Goal: Transaction & Acquisition: Purchase product/service

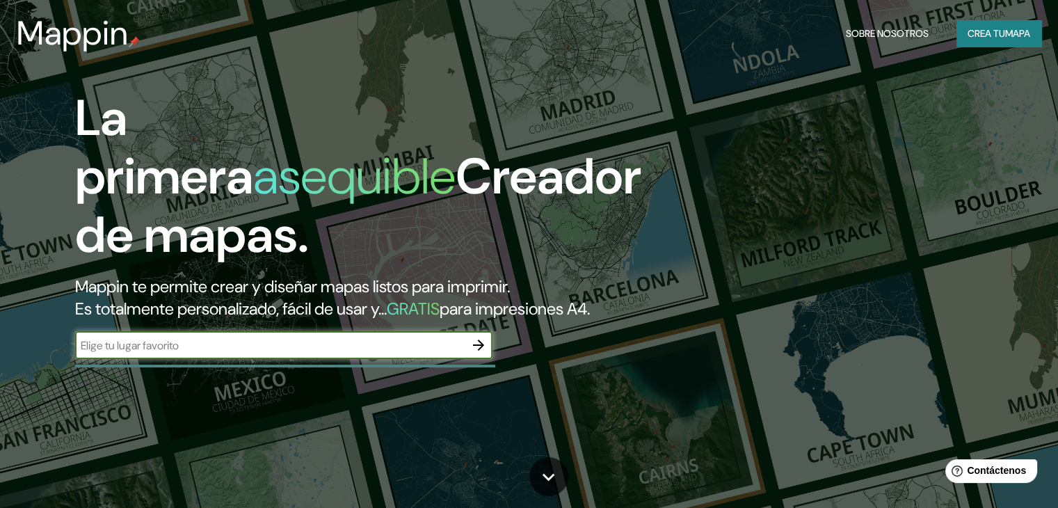
click at [407, 353] on input "text" at bounding box center [270, 345] width 390 height 16
type input "sullana"
click at [477, 359] on button "button" at bounding box center [479, 345] width 28 height 28
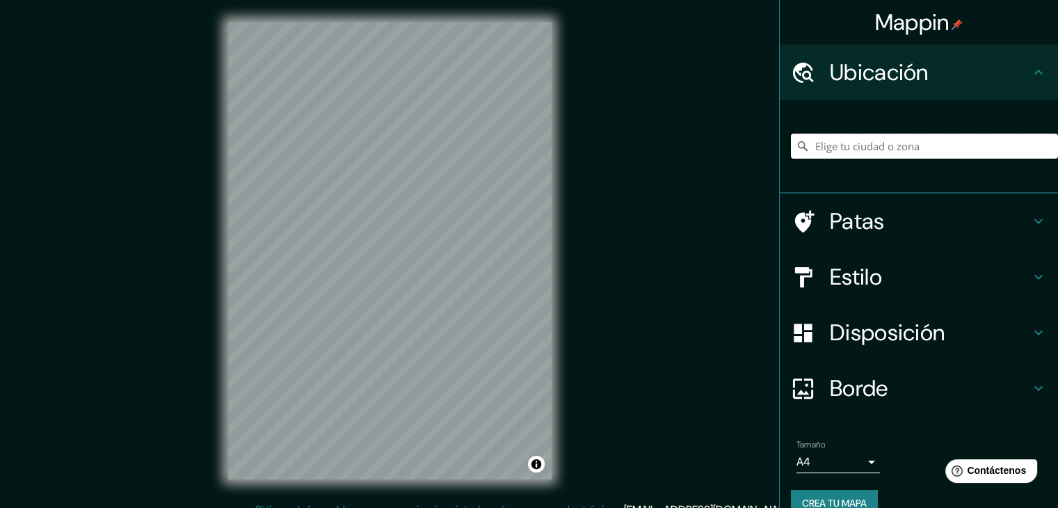
click at [856, 144] on input "Elige tu ciudad o zona" at bounding box center [924, 146] width 267 height 25
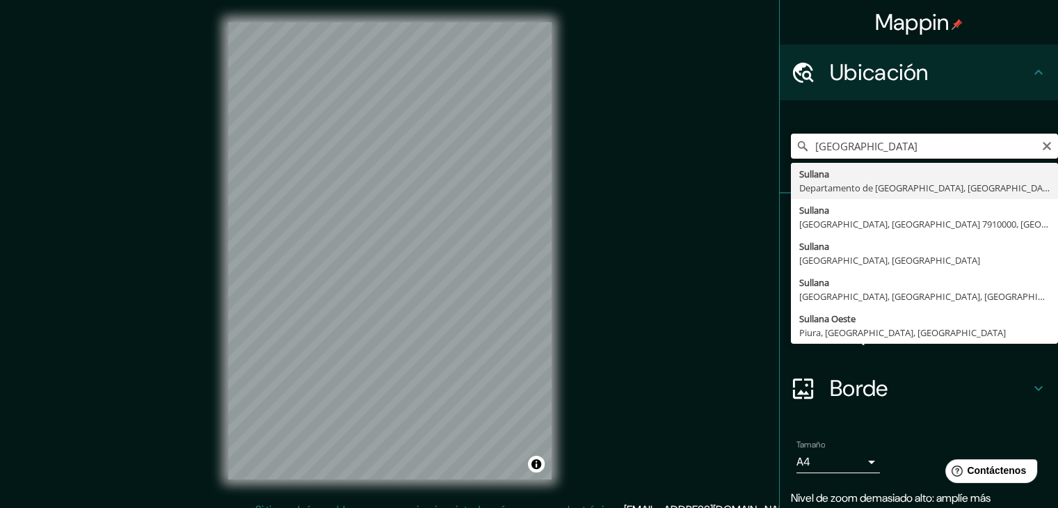
click at [885, 143] on input "[GEOGRAPHIC_DATA]" at bounding box center [924, 146] width 267 height 25
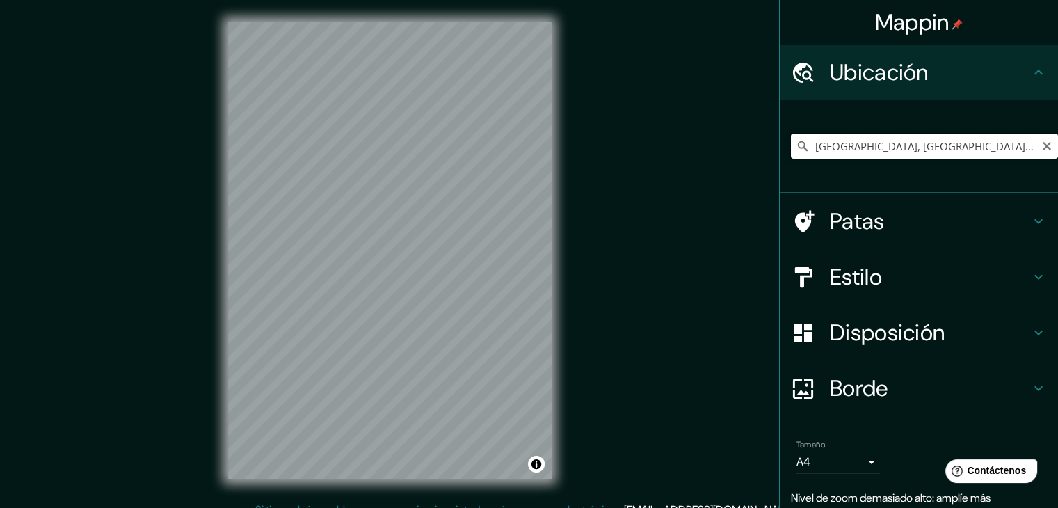
click at [868, 143] on input "[GEOGRAPHIC_DATA], [GEOGRAPHIC_DATA], [GEOGRAPHIC_DATA]" at bounding box center [924, 146] width 267 height 25
click at [616, 250] on div "Mappin Ubicación [GEOGRAPHIC_DATA], [GEOGRAPHIC_DATA], [GEOGRAPHIC_DATA] Patas …" at bounding box center [529, 262] width 1058 height 524
click at [906, 156] on input "[GEOGRAPHIC_DATA], [GEOGRAPHIC_DATA], [GEOGRAPHIC_DATA]" at bounding box center [924, 146] width 267 height 25
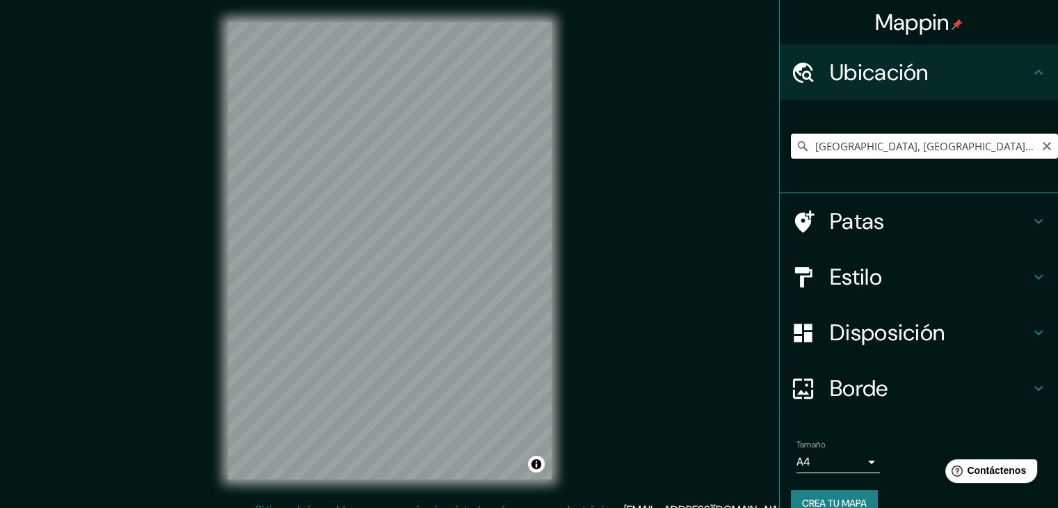
click at [893, 157] on input "[GEOGRAPHIC_DATA], [GEOGRAPHIC_DATA], [GEOGRAPHIC_DATA]" at bounding box center [924, 146] width 267 height 25
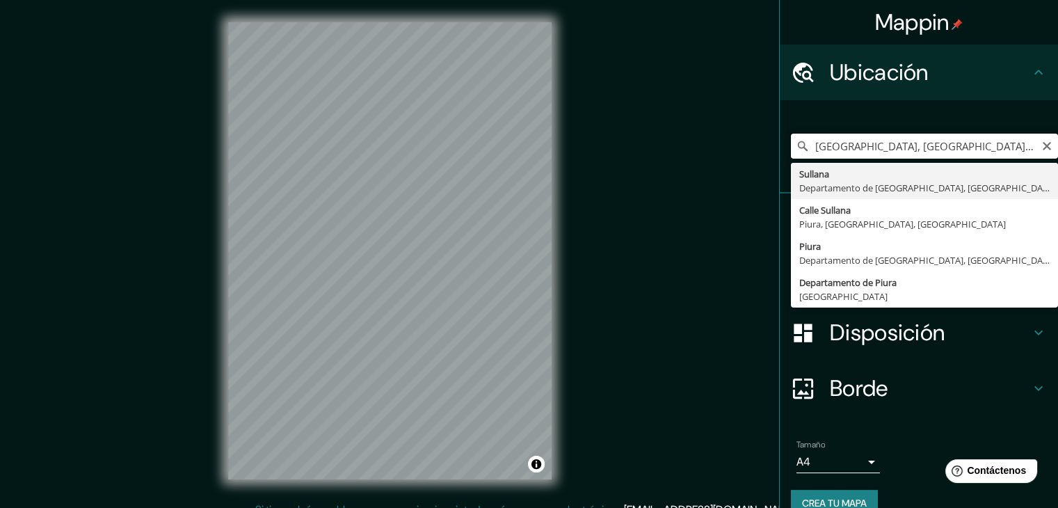
click at [910, 147] on input "[GEOGRAPHIC_DATA], [GEOGRAPHIC_DATA], [GEOGRAPHIC_DATA]" at bounding box center [924, 146] width 267 height 25
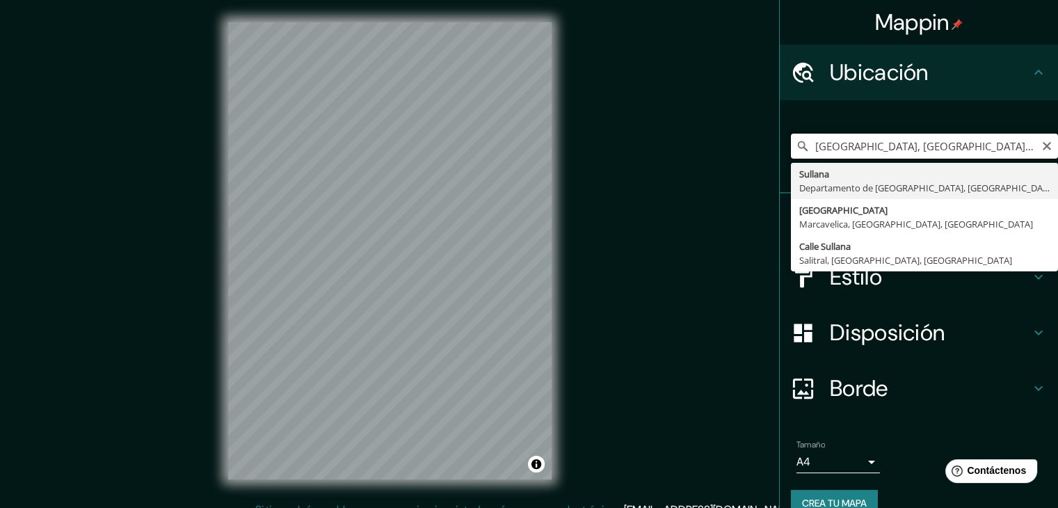
type input "[GEOGRAPHIC_DATA], [GEOGRAPHIC_DATA], [GEOGRAPHIC_DATA]"
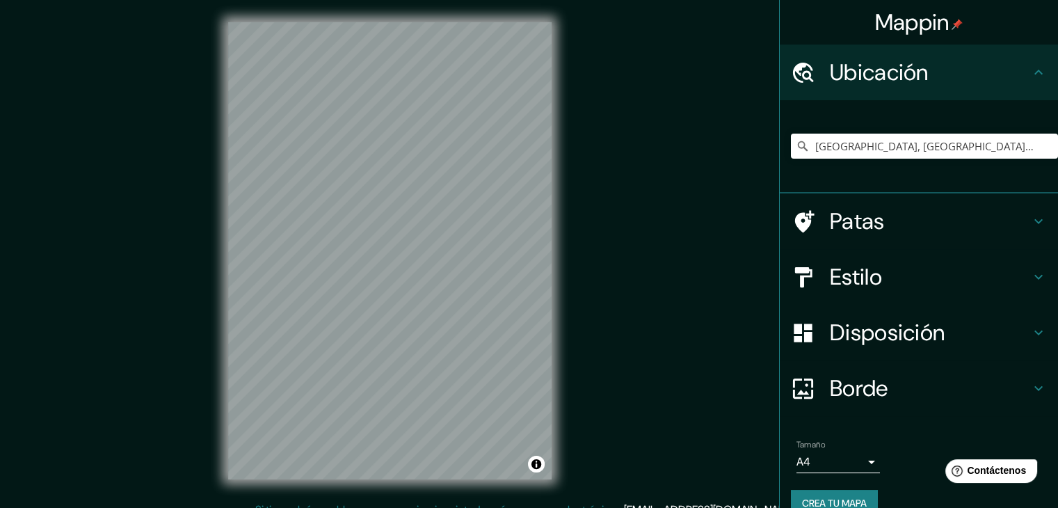
click at [823, 452] on body "Mappin Ubicación [GEOGRAPHIC_DATA], [GEOGRAPHIC_DATA], [GEOGRAPHIC_DATA] [GEOGR…" at bounding box center [529, 254] width 1058 height 508
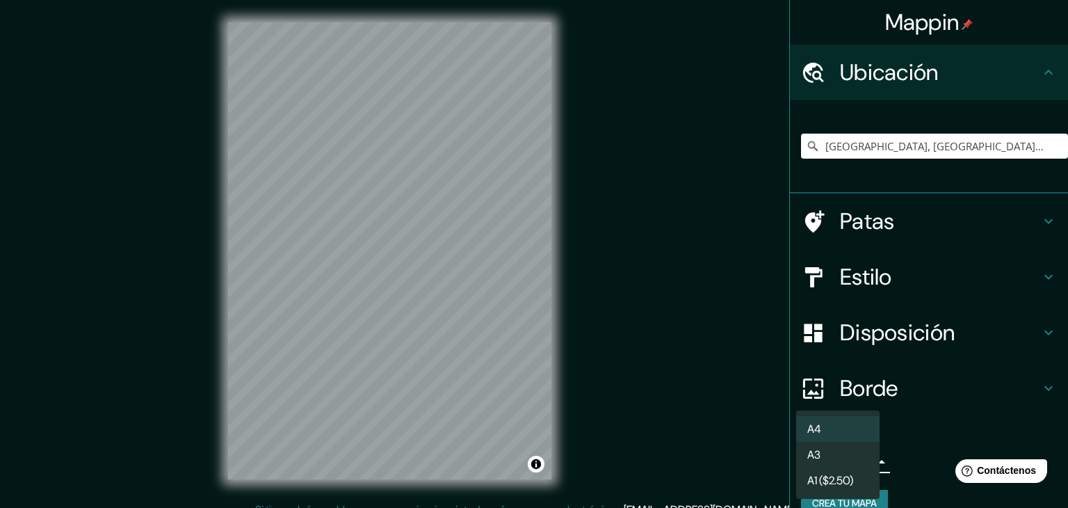
click at [825, 453] on li "A3" at bounding box center [837, 455] width 83 height 26
type input "a4"
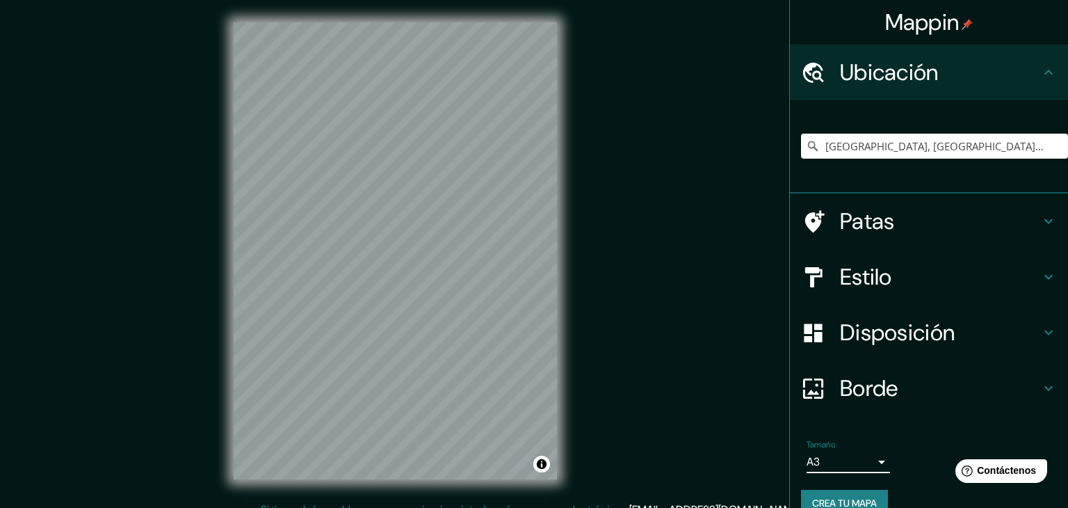
click at [825, 453] on body "Mappin Ubicación [GEOGRAPHIC_DATA], [GEOGRAPHIC_DATA], [GEOGRAPHIC_DATA] [GEOGR…" at bounding box center [534, 254] width 1068 height 508
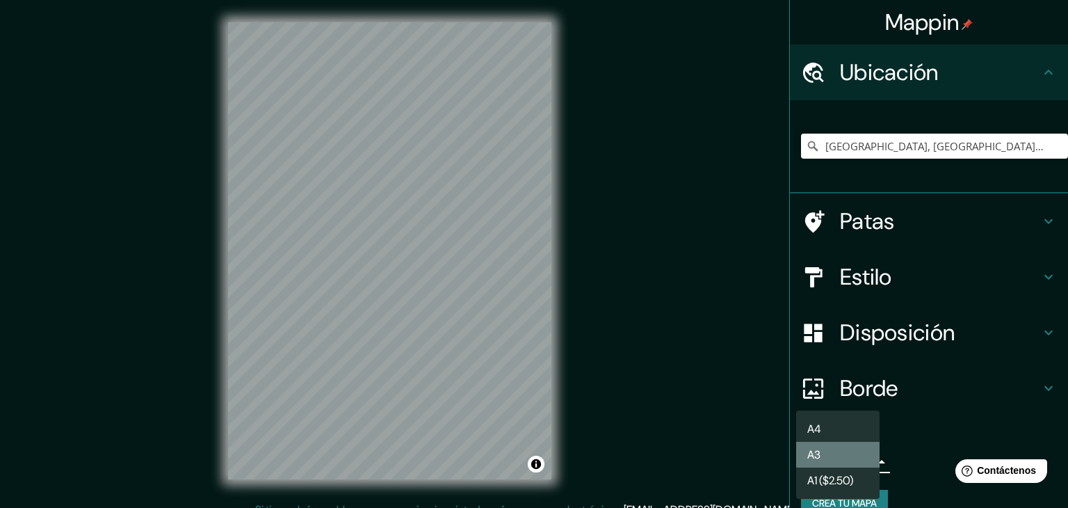
click at [825, 453] on li "A3" at bounding box center [837, 455] width 83 height 26
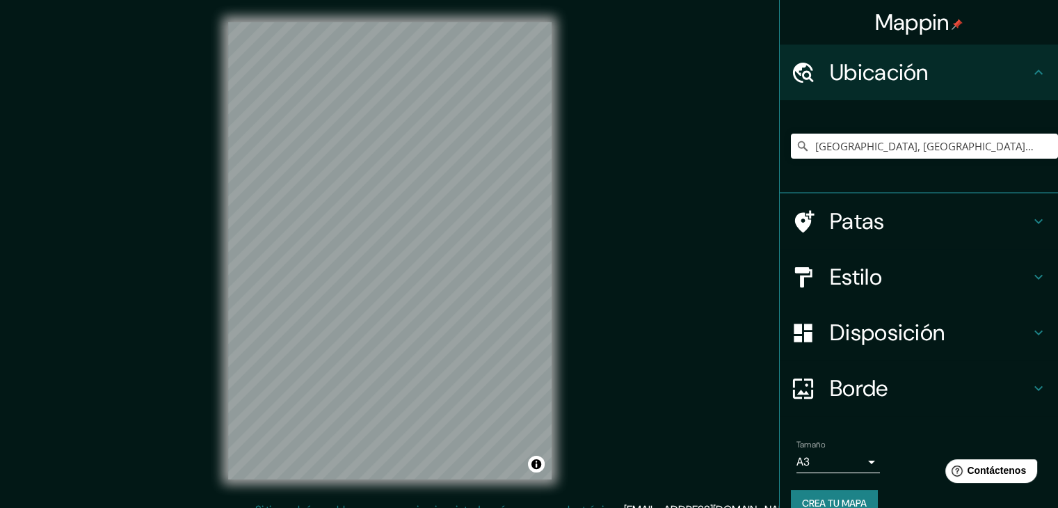
click at [904, 279] on h4 "Estilo" at bounding box center [930, 277] width 200 height 28
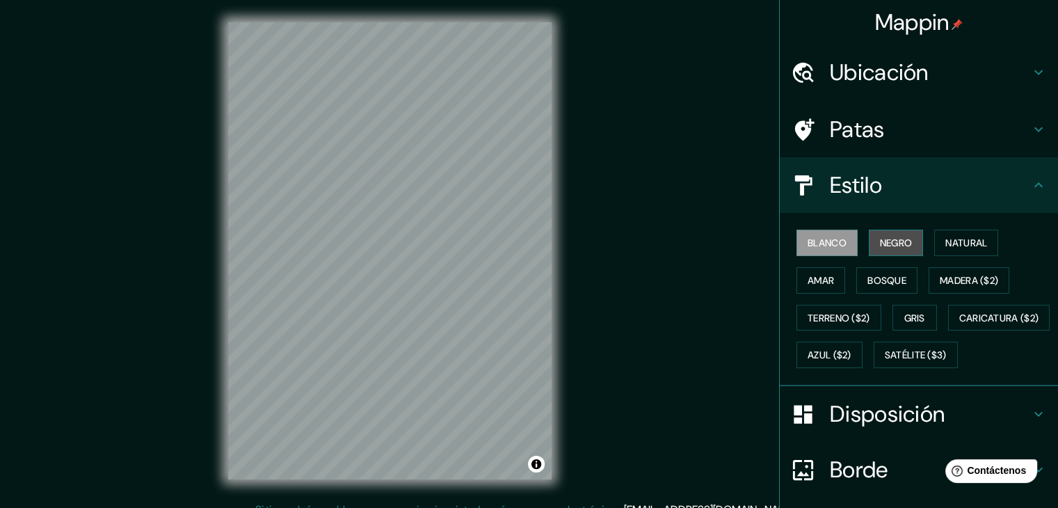
click at [895, 246] on font "Negro" at bounding box center [896, 242] width 33 height 13
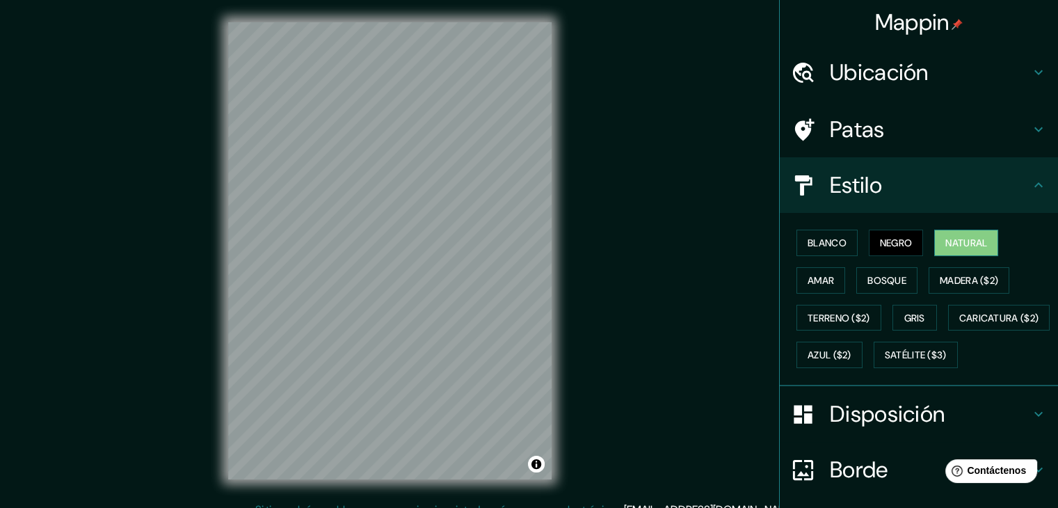
click at [954, 240] on font "Natural" at bounding box center [966, 242] width 42 height 13
click at [876, 280] on font "Bosque" at bounding box center [886, 280] width 39 height 13
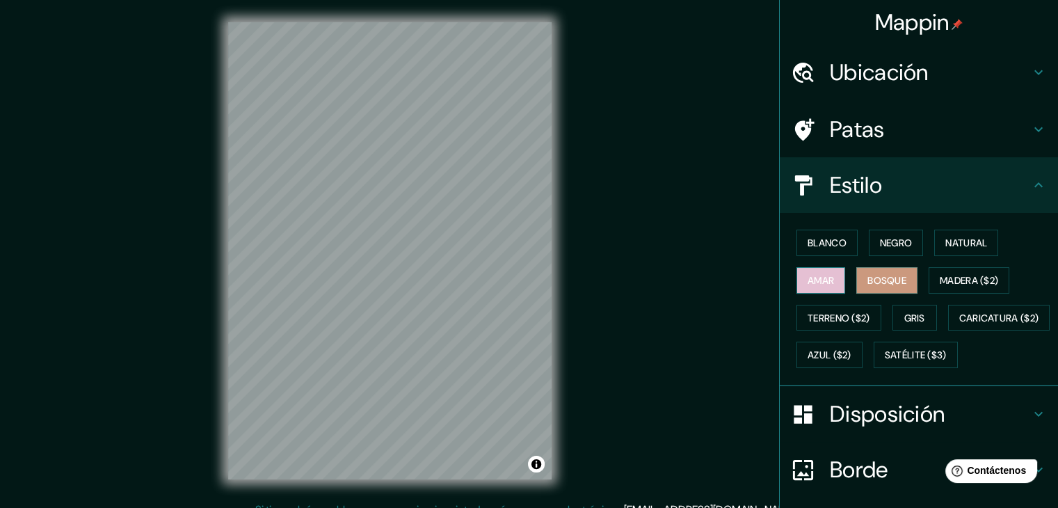
click at [824, 280] on font "Amar" at bounding box center [821, 280] width 26 height 13
click at [849, 316] on font "Terreno ($2)" at bounding box center [839, 318] width 63 height 13
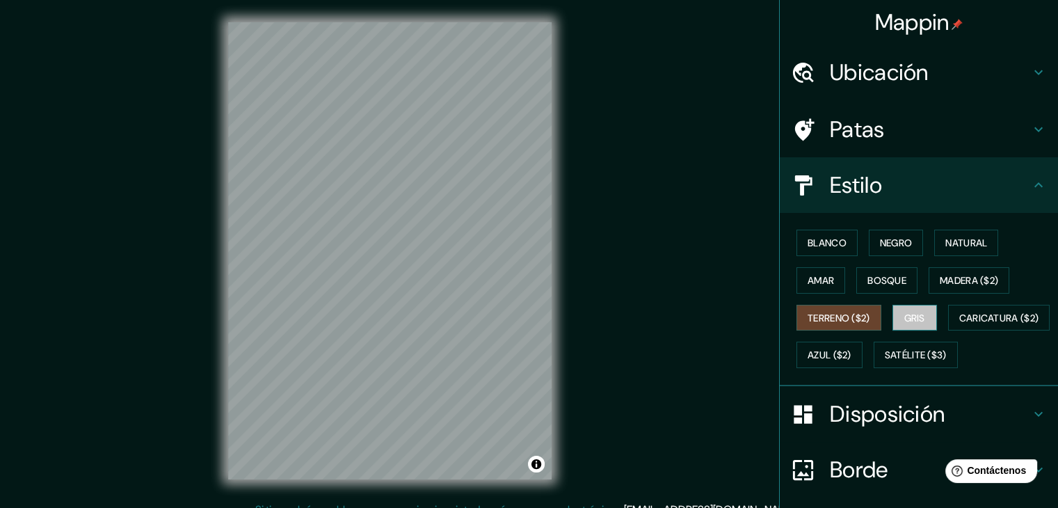
click at [923, 317] on button "Gris" at bounding box center [914, 318] width 45 height 26
click at [824, 241] on font "Blanco" at bounding box center [827, 242] width 39 height 13
